Goal: Information Seeking & Learning: Find specific fact

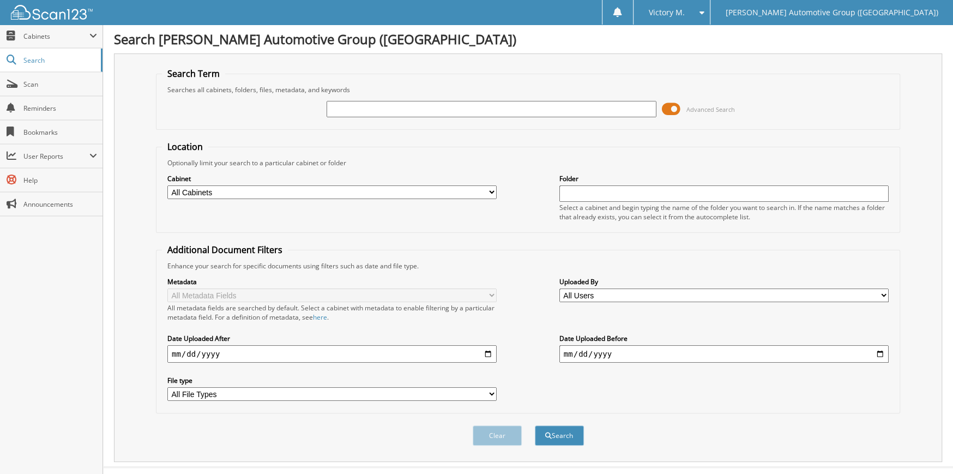
click at [246, 196] on select "All Cabinets ACCOUNTS PAYABLE CANCELLATIONS CO LCC LCD CAR DEALS LCD PARTS" at bounding box center [331, 192] width 329 height 14
select select "44175"
click at [167, 185] on select "All Cabinets ACCOUNTS PAYABLE CANCELLATIONS CO LCC LCD CAR DEALS LCD PARTS" at bounding box center [331, 192] width 329 height 14
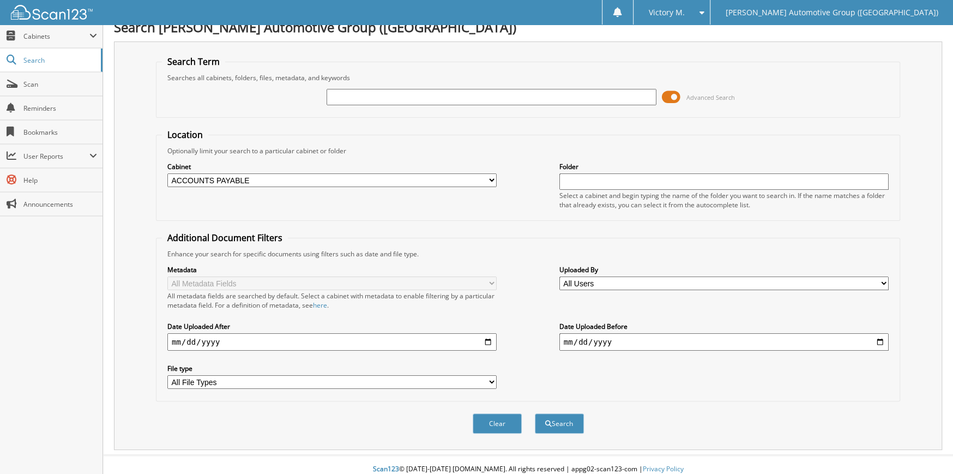
scroll to position [15, 0]
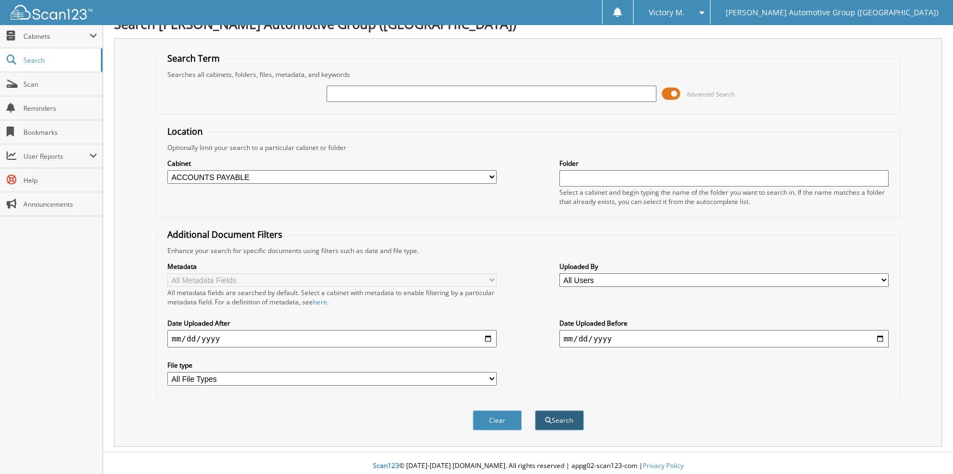
click at [553, 413] on button "Search" at bounding box center [559, 420] width 49 height 20
click at [512, 102] on div "Advanced Search" at bounding box center [528, 93] width 732 height 29
click at [510, 96] on input "text" at bounding box center [491, 94] width 329 height 16
click at [435, 92] on input "ORE" at bounding box center [491, 94] width 329 height 16
drag, startPoint x: 376, startPoint y: 88, endPoint x: 354, endPoint y: 92, distance: 22.1
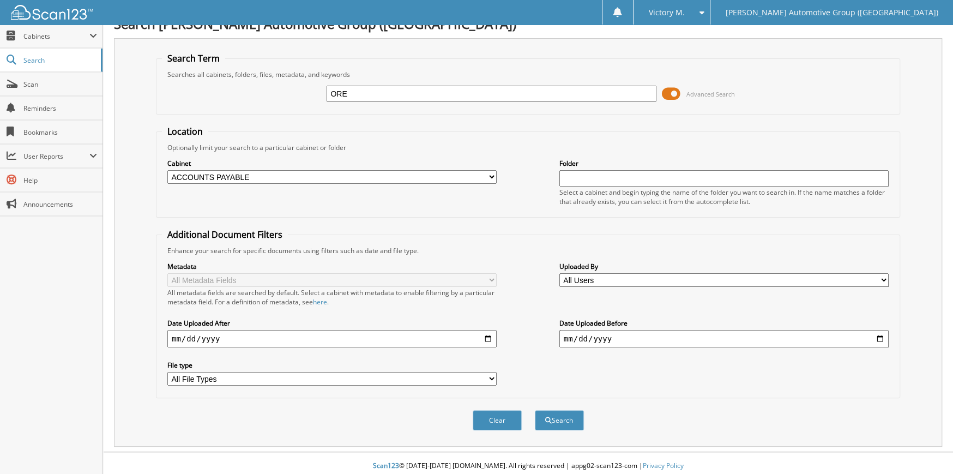
click at [354, 92] on input "ORE" at bounding box center [491, 94] width 329 height 16
type input "OREL"
click at [535, 410] on button "Search" at bounding box center [559, 420] width 49 height 20
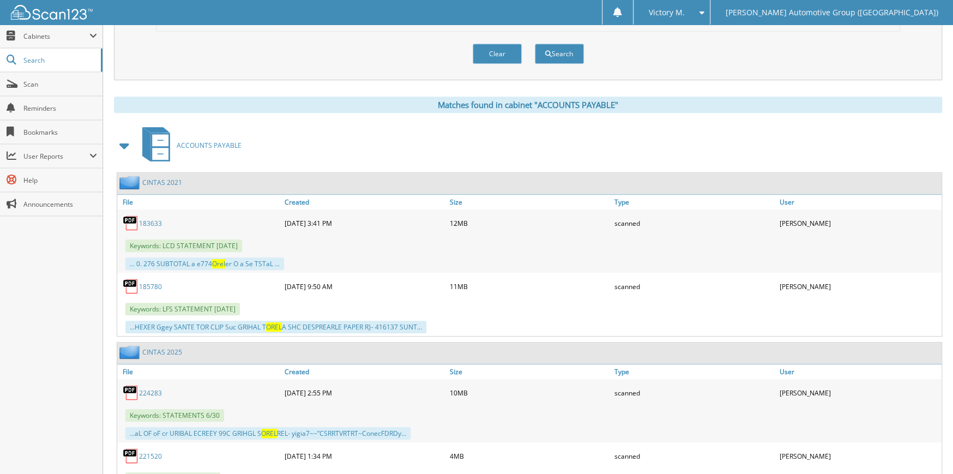
scroll to position [545, 0]
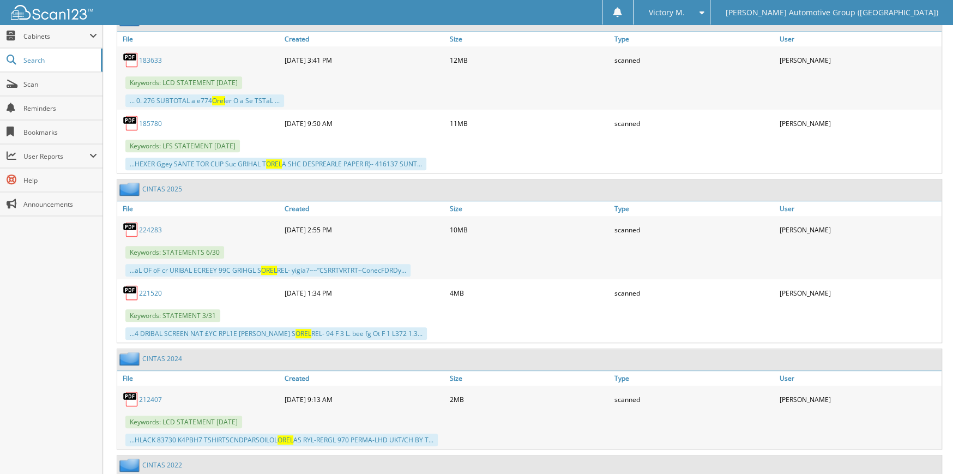
click at [152, 225] on link "224283" at bounding box center [150, 229] width 23 height 9
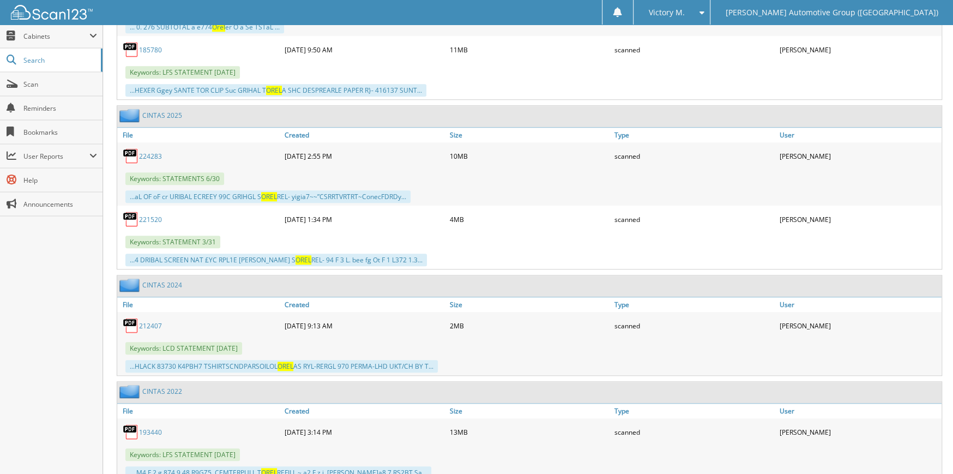
scroll to position [600, 0]
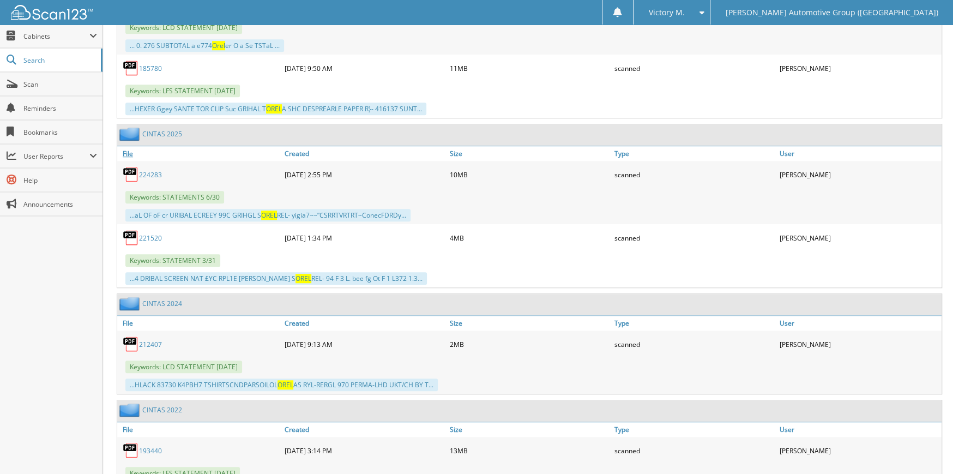
click at [122, 147] on link "File" at bounding box center [199, 153] width 165 height 15
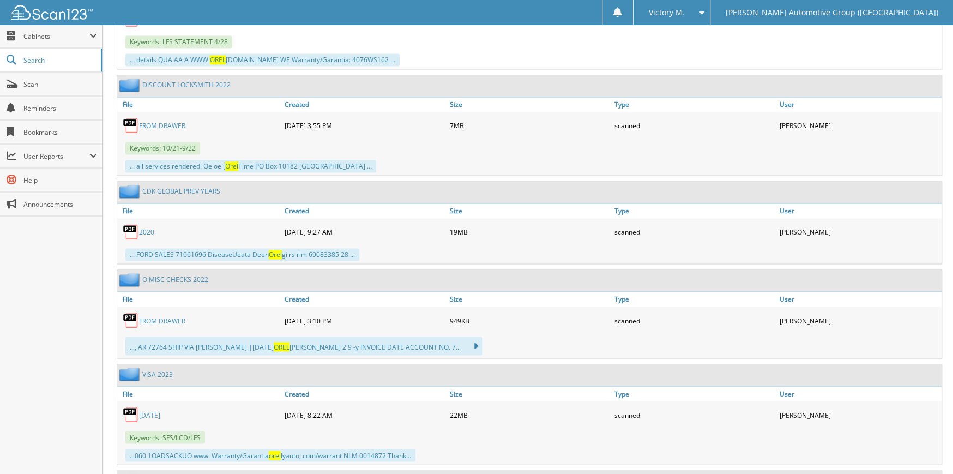
scroll to position [1308, 0]
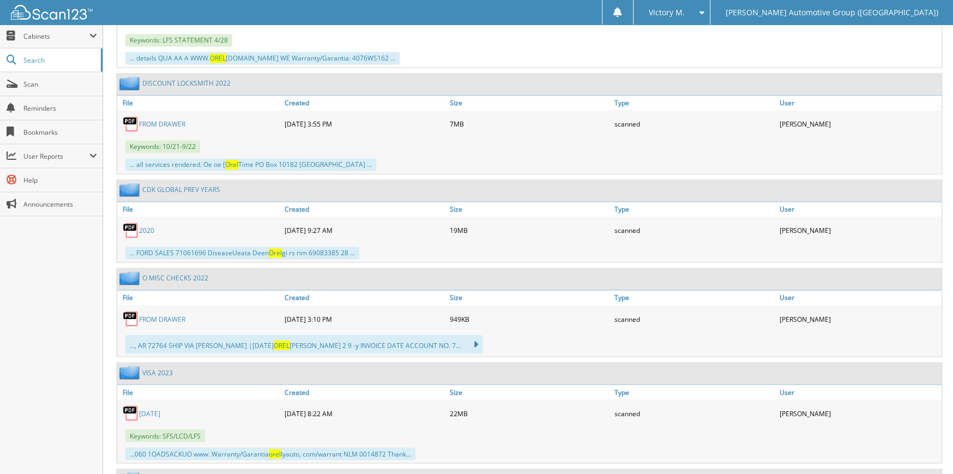
click at [157, 367] on link "VISA 2023" at bounding box center [157, 371] width 31 height 9
